Goal: Feedback & Contribution: Submit feedback/report problem

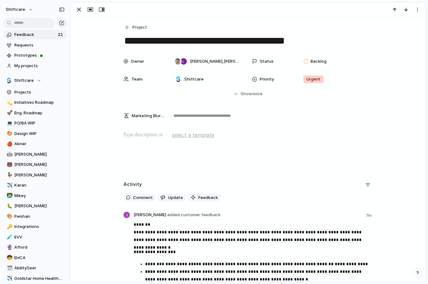
click at [30, 34] on span "Feedback" at bounding box center [35, 35] width 42 height 6
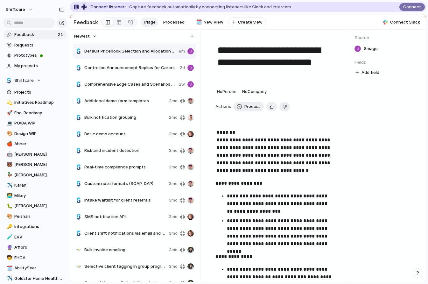
click at [93, 40] on button "Newest" at bounding box center [85, 36] width 25 height 8
click at [89, 59] on li "Oldest" at bounding box center [92, 63] width 36 height 10
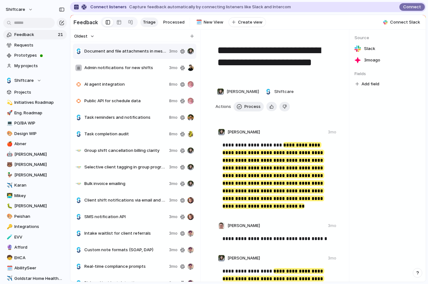
click at [87, 39] on span "Oldest" at bounding box center [80, 36] width 13 height 6
click at [87, 54] on span "Newest" at bounding box center [85, 53] width 16 height 6
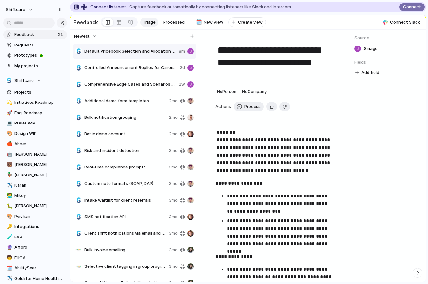
click at [102, 70] on span "Controlled Announcement Replies for Carers" at bounding box center [130, 68] width 93 height 6
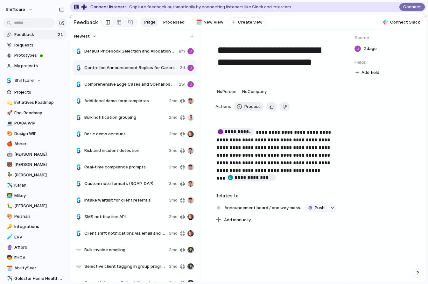
click at [103, 88] on span "Comprehensive Edge Cases and Scenarios for Staff Availability and Leave Managem…" at bounding box center [130, 84] width 92 height 6
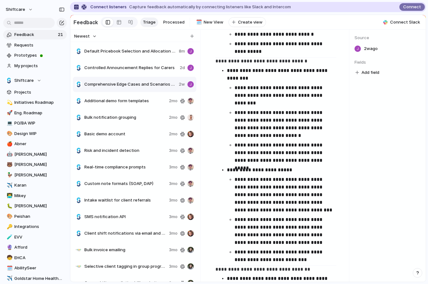
scroll to position [321, 0]
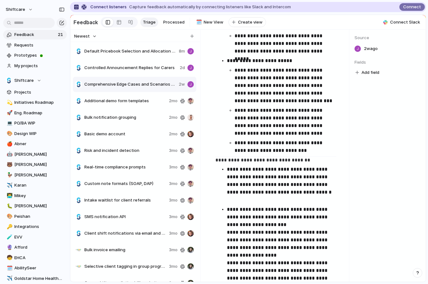
click at [121, 104] on span "Additional demo form templates" at bounding box center [125, 101] width 82 height 6
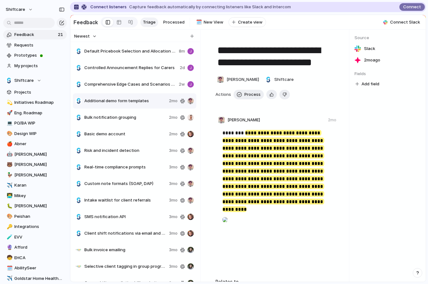
click at [114, 121] on span "Bulk notification grouping" at bounding box center [125, 117] width 82 height 6
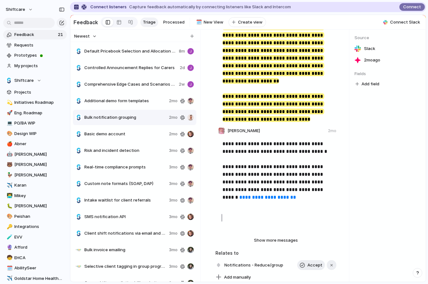
scroll to position [962, 0]
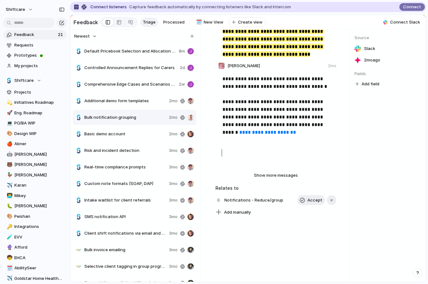
click at [105, 137] on span "Basic demo account" at bounding box center [125, 134] width 82 height 6
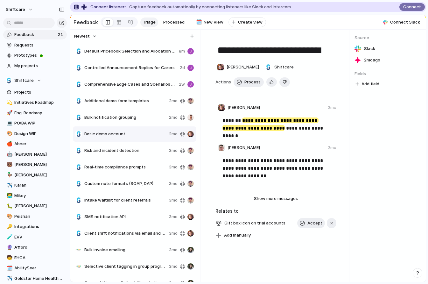
click at [111, 153] on span "Risk and incident detection" at bounding box center [125, 150] width 82 height 6
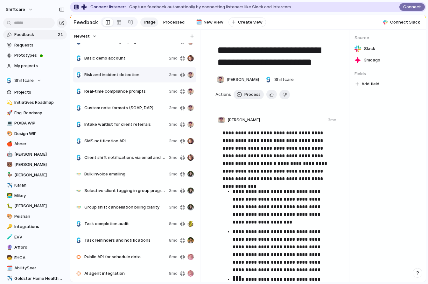
scroll to position [101, 0]
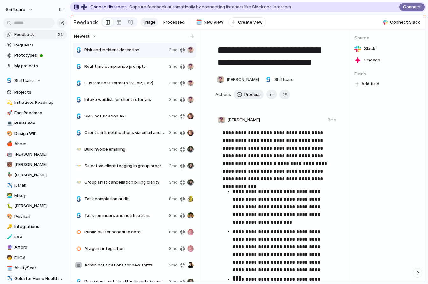
click at [115, 183] on span "Group shift cancellation billing clarity" at bounding box center [125, 182] width 82 height 6
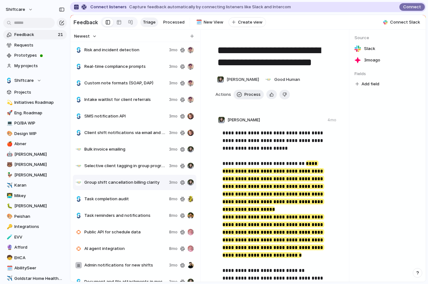
click at [113, 202] on span "Task completion audit" at bounding box center [125, 199] width 82 height 6
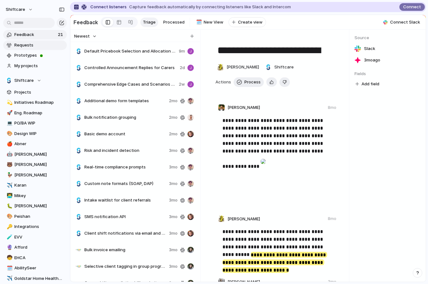
click at [26, 47] on span "Requests" at bounding box center [39, 45] width 50 height 6
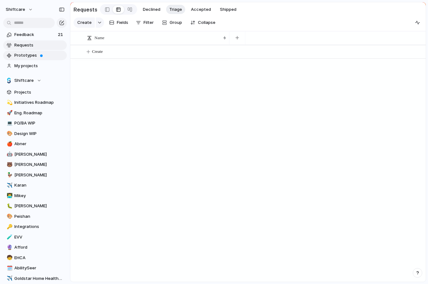
click at [24, 58] on span "Prototypes" at bounding box center [39, 55] width 50 height 6
